Goal: Navigation & Orientation: Find specific page/section

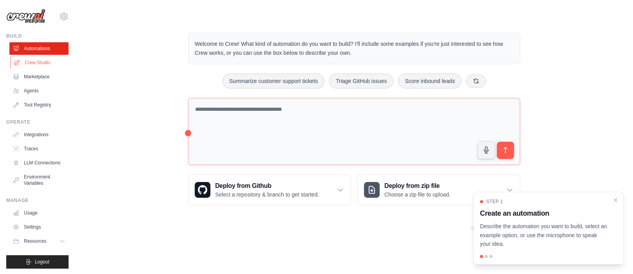
click at [50, 64] on link "Crew Studio" at bounding box center [39, 62] width 59 height 13
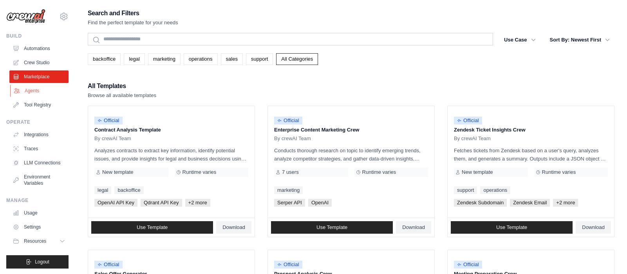
click at [39, 92] on link "Agents" at bounding box center [39, 91] width 59 height 13
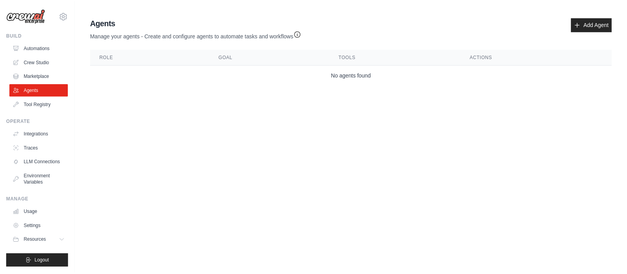
scroll to position [6, 0]
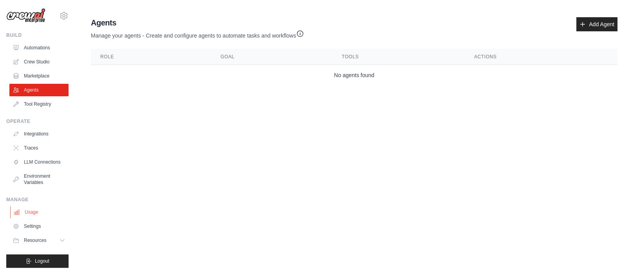
click at [31, 213] on link "Usage" at bounding box center [39, 212] width 59 height 13
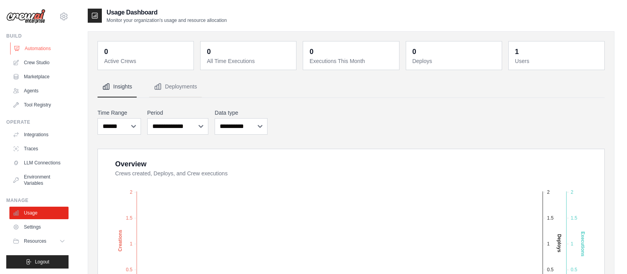
click at [40, 50] on link "Automations" at bounding box center [39, 48] width 59 height 13
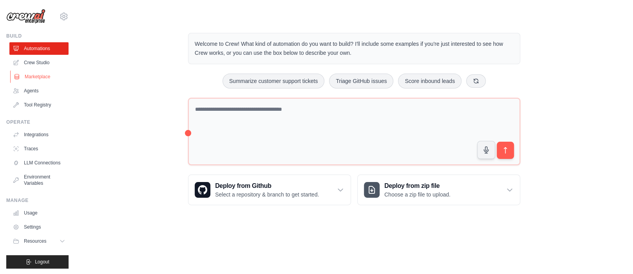
click at [46, 72] on link "Marketplace" at bounding box center [39, 77] width 59 height 13
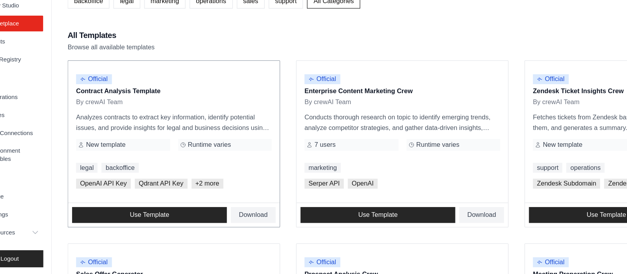
scroll to position [0, 0]
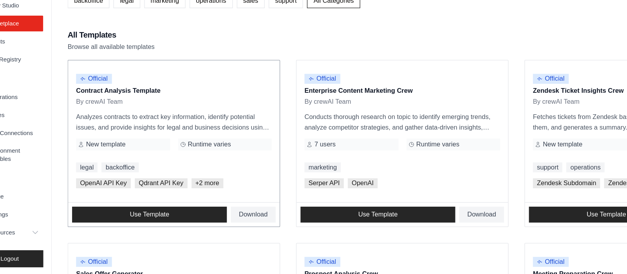
click at [139, 131] on p "Contract Analysis Template" at bounding box center [171, 130] width 154 height 8
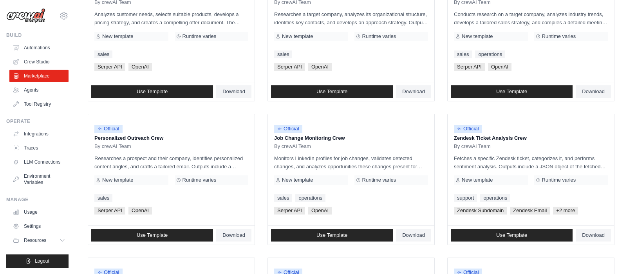
scroll to position [292, 0]
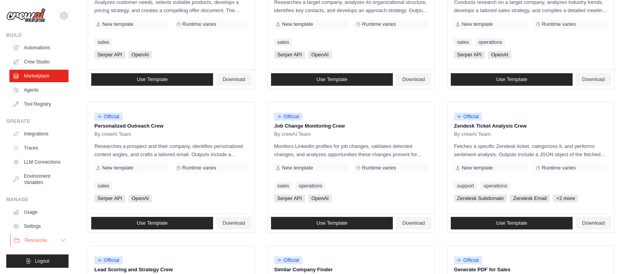
click at [53, 244] on button "Resources" at bounding box center [39, 240] width 59 height 13
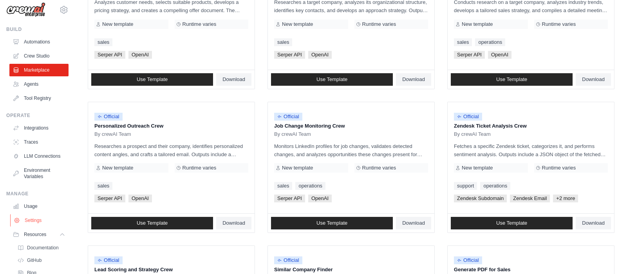
scroll to position [57, 0]
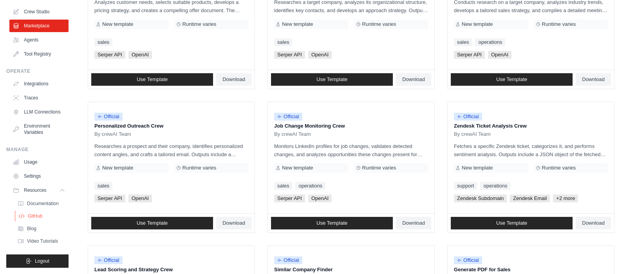
click at [44, 214] on link "GitHub" at bounding box center [42, 216] width 54 height 11
